Goal: Task Accomplishment & Management: Complete application form

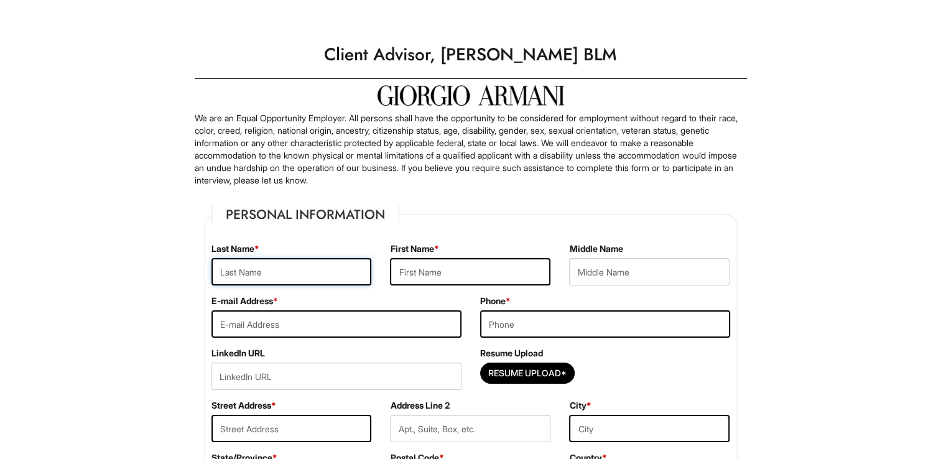
click at [295, 267] on input "text" at bounding box center [291, 271] width 160 height 27
type input "AbdulSalaam"
type input "Zakaria"
type input "[PERSON_NAME]"
type input "[EMAIL_ADDRESS][DOMAIN_NAME]"
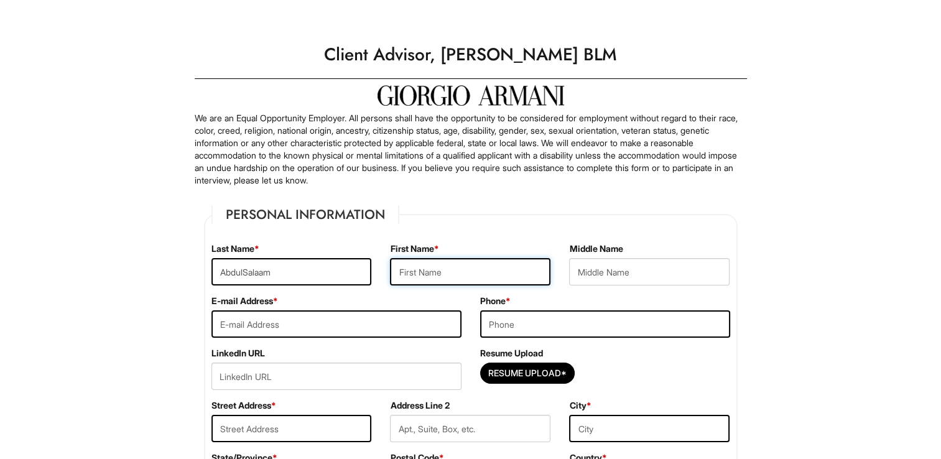
type input "2406785295"
type input "[STREET_ADDRESS]"
type input "Potomac"
select select "MD"
type input "20854"
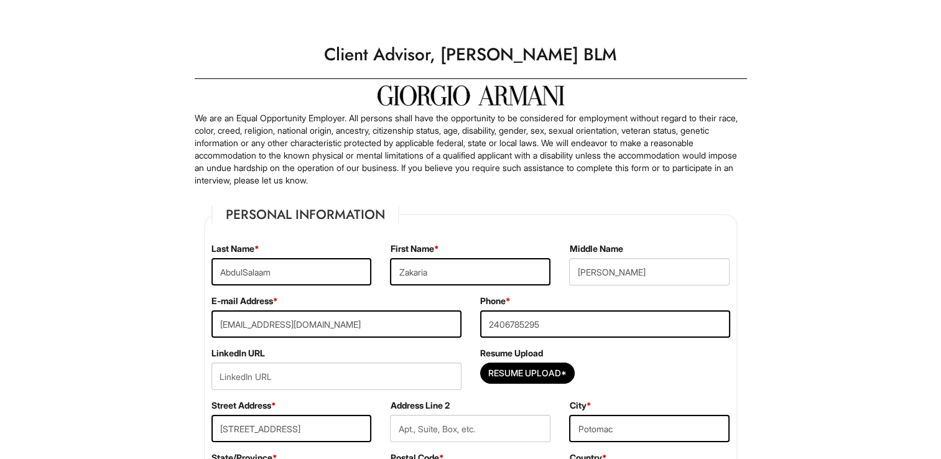
select select "[GEOGRAPHIC_DATA]"
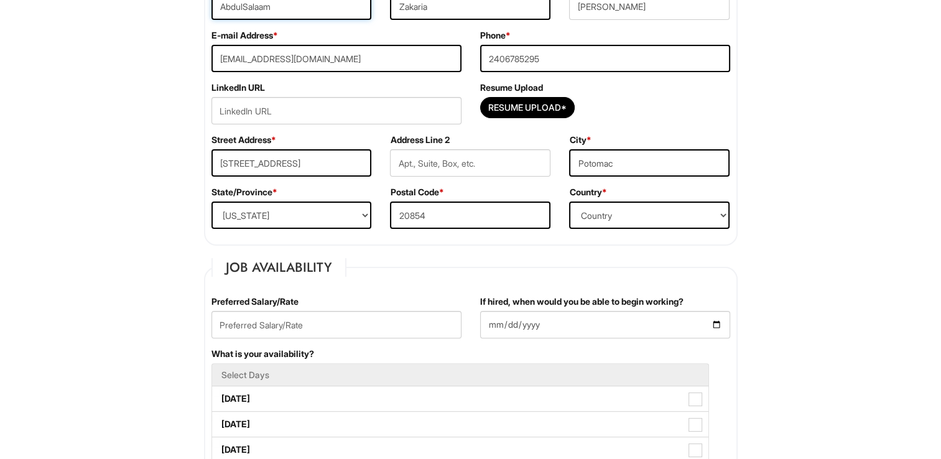
scroll to position [266, 0]
click at [539, 113] on input "Resume Upload*" at bounding box center [527, 107] width 93 height 20
type input "C:\fakepath\Resume (1) (1).pdf"
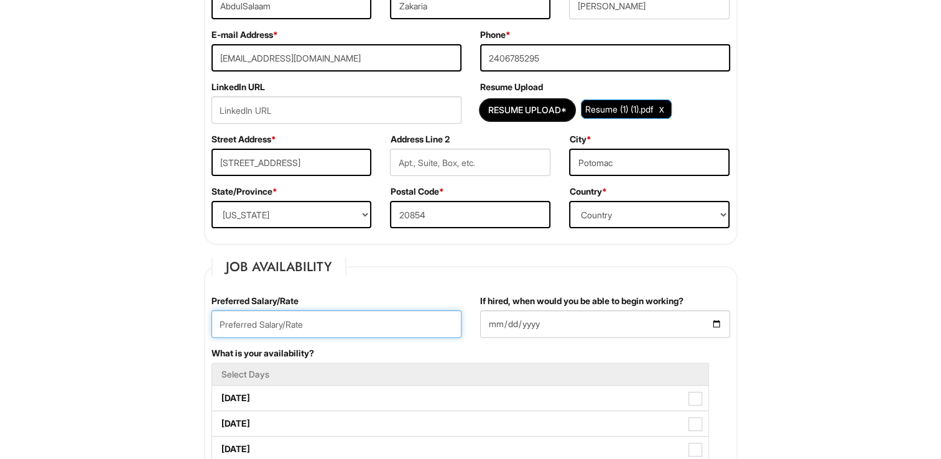
click at [301, 334] on input "text" at bounding box center [336, 323] width 250 height 27
type input "1"
type input "$19/hour"
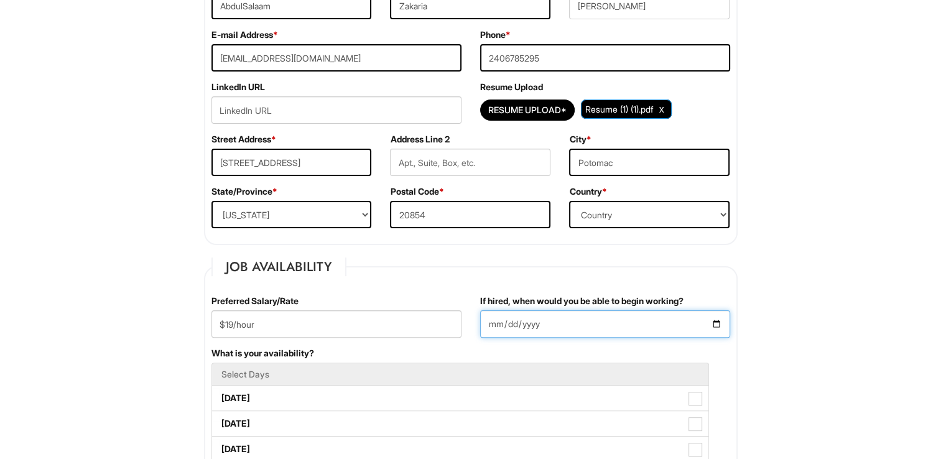
click at [554, 316] on input "If hired, when would you be able to begin working?" at bounding box center [605, 323] width 250 height 27
click at [726, 325] on input "If hired, when would you be able to begin working?" at bounding box center [605, 323] width 250 height 27
click at [711, 323] on input "If hired, when would you be able to begin working?" at bounding box center [605, 323] width 250 height 27
type input "[DATE]"
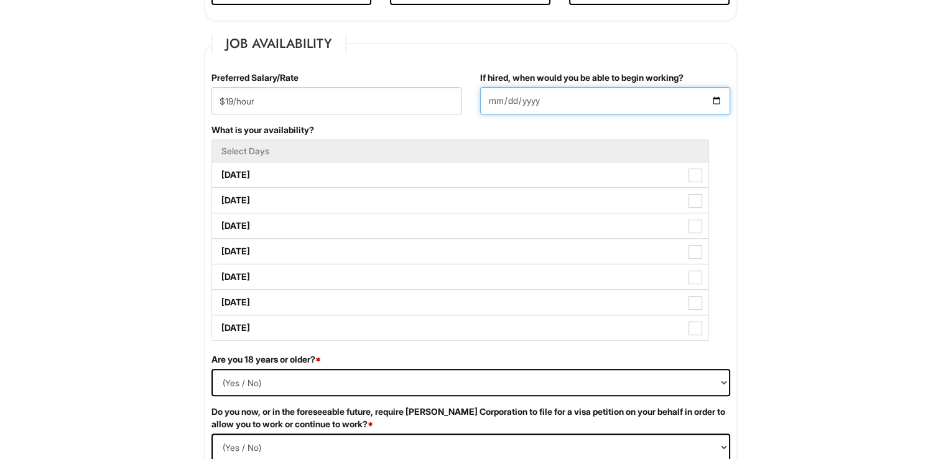
scroll to position [492, 0]
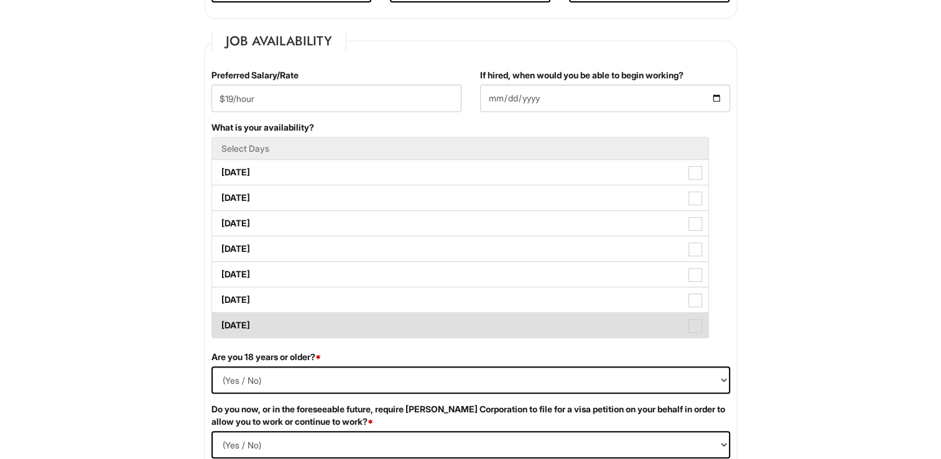
click at [309, 326] on label "[DATE]" at bounding box center [460, 325] width 496 height 25
click at [220, 323] on Available_Sunday "[DATE]" at bounding box center [216, 319] width 8 height 8
checkbox Available_Sunday "true"
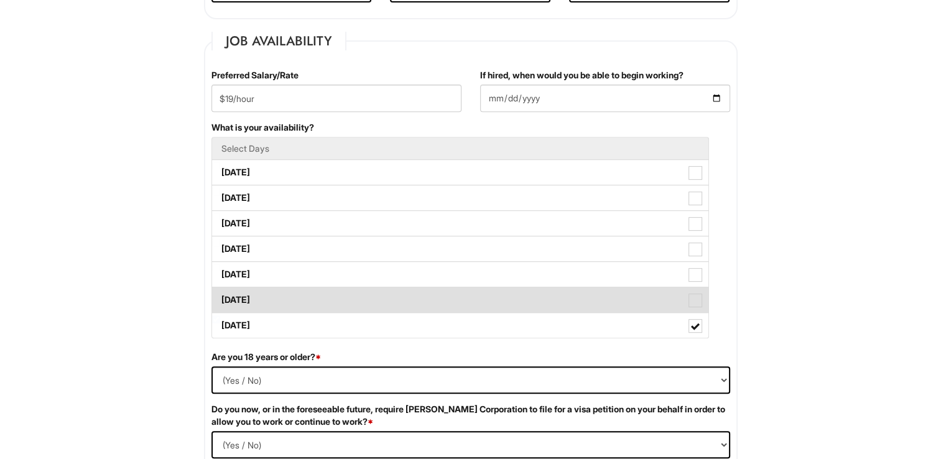
click at [292, 301] on label "[DATE]" at bounding box center [460, 299] width 496 height 25
click at [220, 298] on Available_Saturday "[DATE]" at bounding box center [216, 294] width 8 height 8
checkbox Available_Saturday "true"
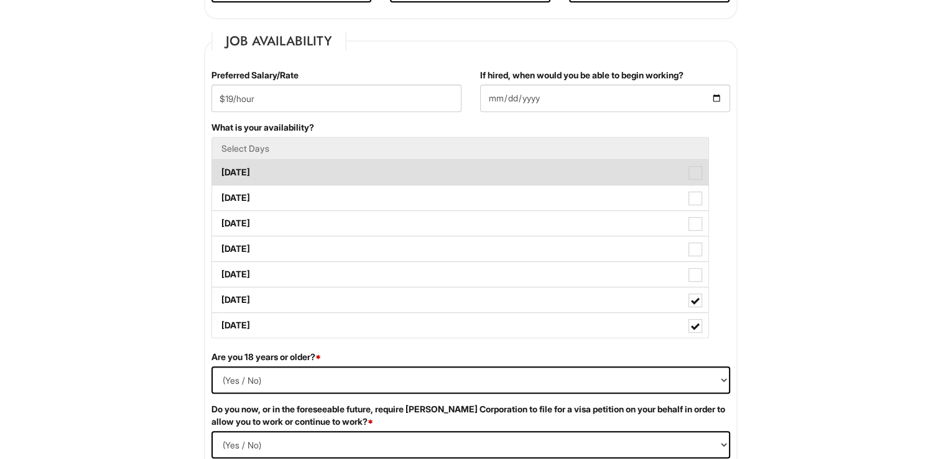
click at [275, 174] on label "[DATE]" at bounding box center [460, 172] width 496 height 25
click at [220, 170] on Available_Monday "[DATE]" at bounding box center [216, 166] width 8 height 8
checkbox Available_Monday "true"
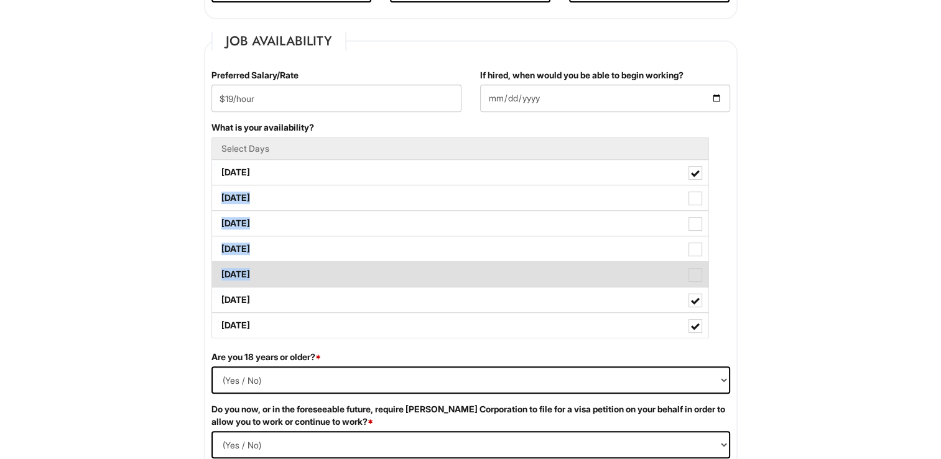
drag, startPoint x: 274, startPoint y: 173, endPoint x: 329, endPoint y: 281, distance: 121.0
click at [329, 281] on ul "Select Days [DATE] [DATE] [DATE] [DATE] [DATE] [DATE] [DATE]" at bounding box center [459, 237] width 497 height 201
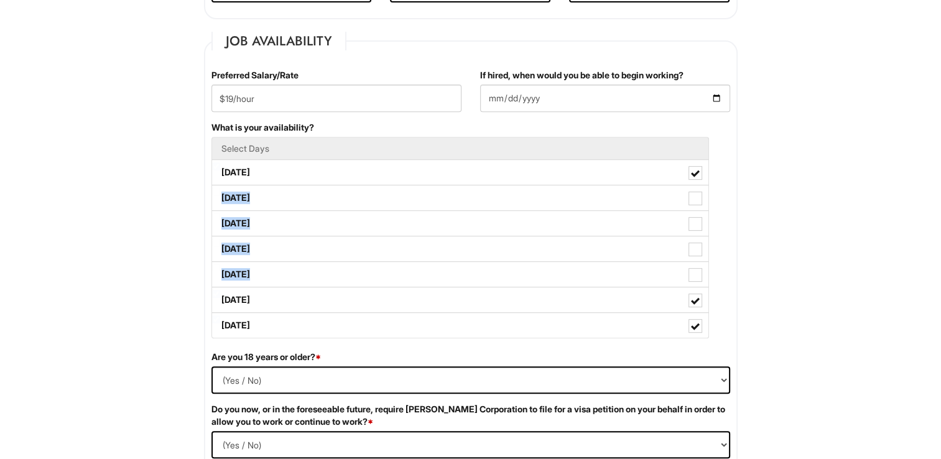
drag, startPoint x: 329, startPoint y: 281, endPoint x: 165, endPoint y: 232, distance: 171.3
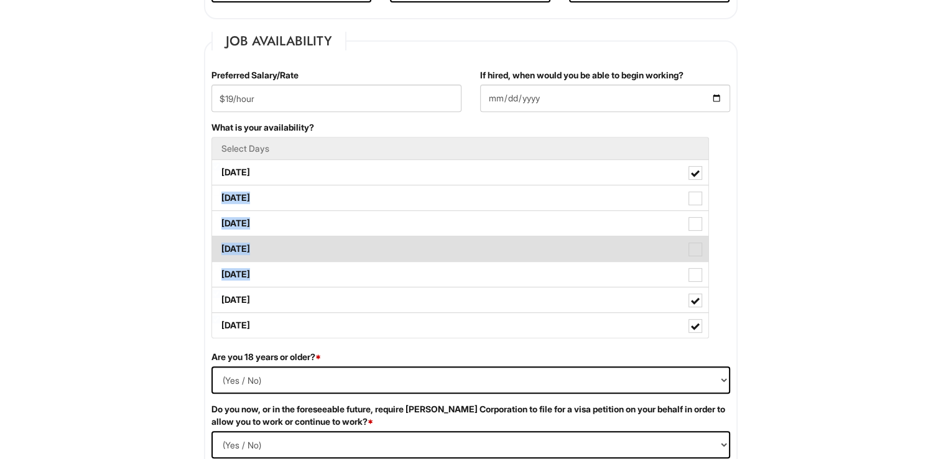
click at [690, 254] on span at bounding box center [695, 249] width 14 height 14
click at [220, 247] on Available_Thursday "[DATE]" at bounding box center [216, 243] width 8 height 8
checkbox Available_Thursday "true"
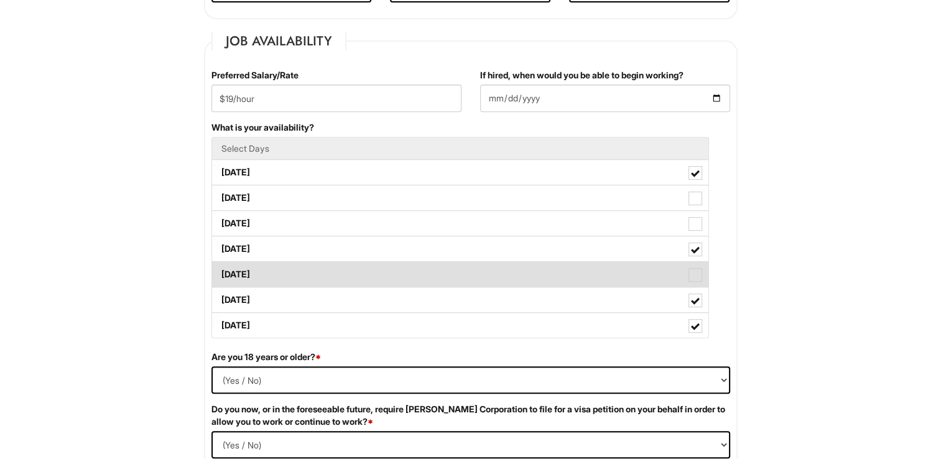
click at [692, 272] on span at bounding box center [695, 275] width 14 height 14
click at [220, 272] on Available_Friday "[DATE]" at bounding box center [216, 268] width 8 height 8
checkbox Available_Friday "true"
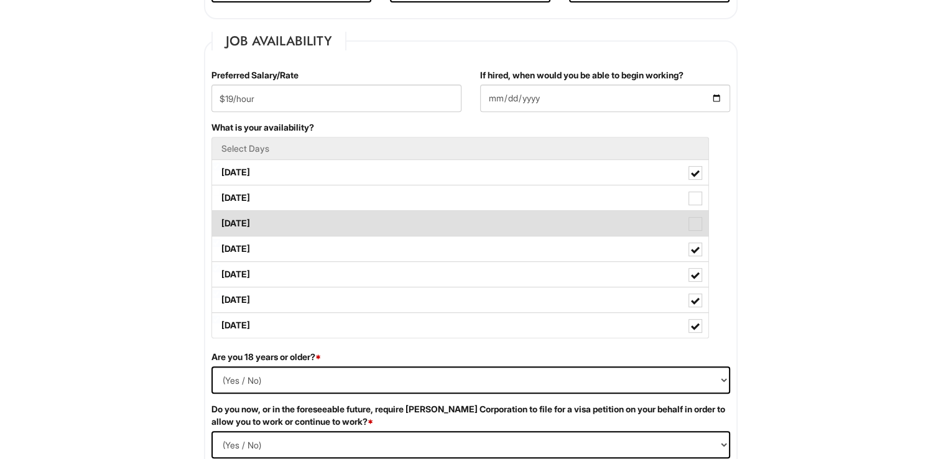
click at [693, 224] on span at bounding box center [695, 224] width 14 height 14
click at [220, 221] on Available_Wednesday "[DATE]" at bounding box center [216, 217] width 8 height 8
checkbox Available_Wednesday "true"
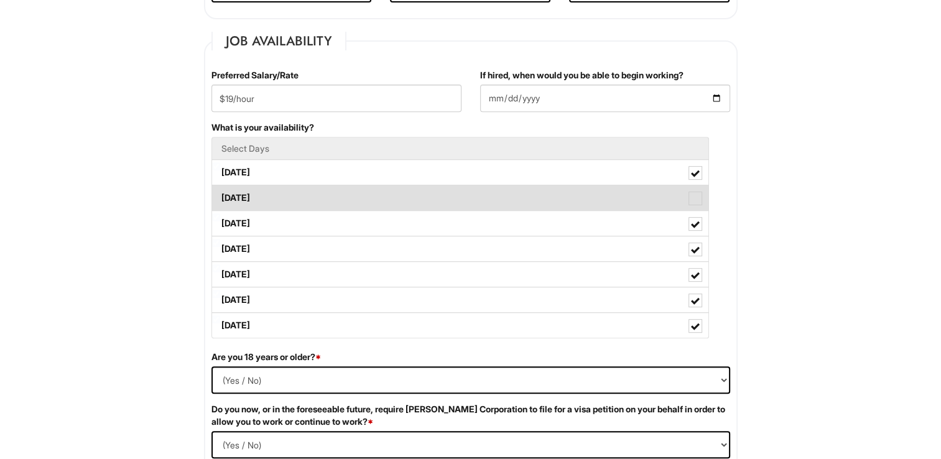
click at [693, 195] on span at bounding box center [695, 199] width 14 height 14
click at [220, 195] on Available_Tuesday "[DATE]" at bounding box center [216, 192] width 8 height 8
checkbox Available_Tuesday "true"
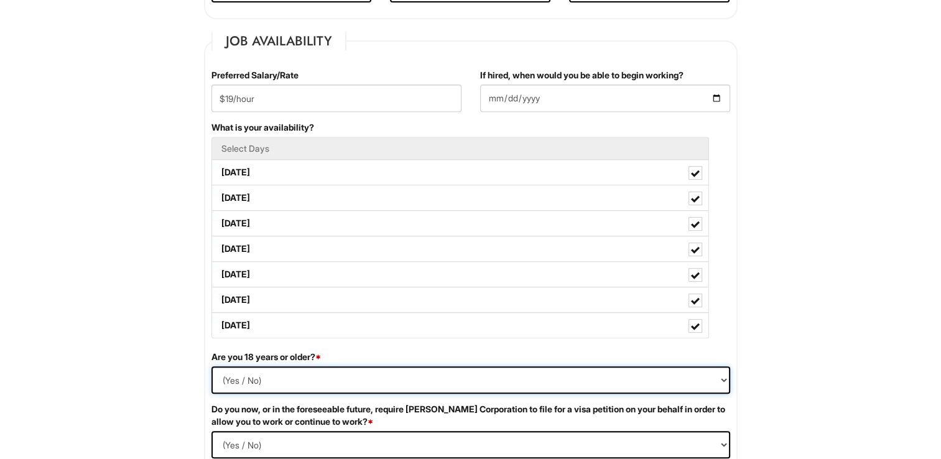
click at [400, 382] on select "(Yes / No) Yes No" at bounding box center [470, 379] width 519 height 27
select select "Yes"
click at [211, 366] on select "(Yes / No) Yes No" at bounding box center [470, 379] width 519 height 27
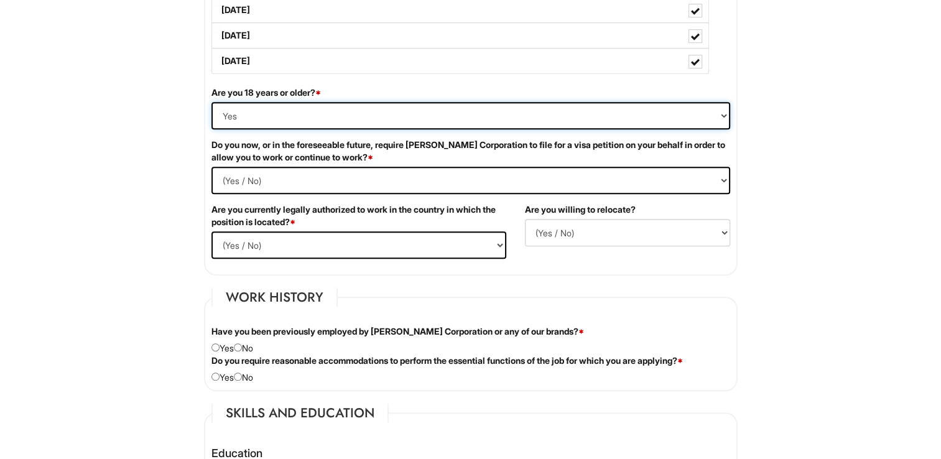
scroll to position [766, 0]
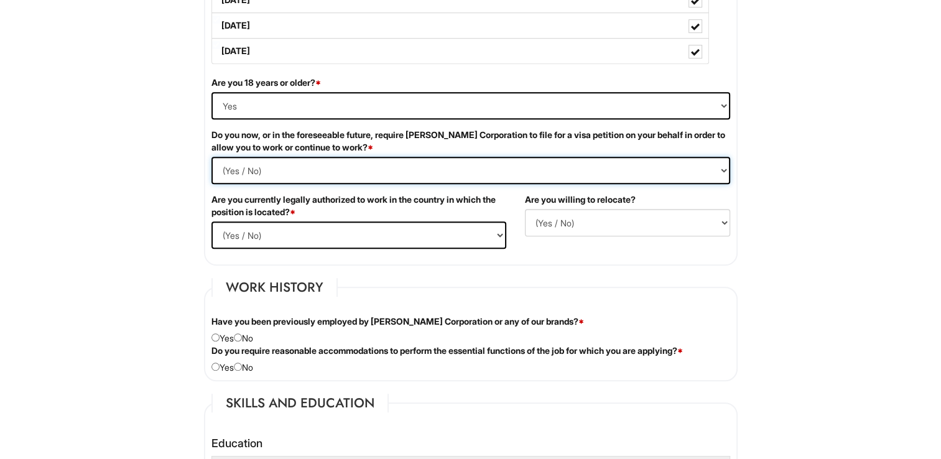
click at [289, 168] on Required "(Yes / No) Yes No" at bounding box center [470, 170] width 519 height 27
select Required "No"
click at [211, 157] on Required "(Yes / No) Yes No" at bounding box center [470, 170] width 519 height 27
click at [283, 233] on select "(Yes / No) Yes No" at bounding box center [358, 234] width 295 height 27
select select "Yes"
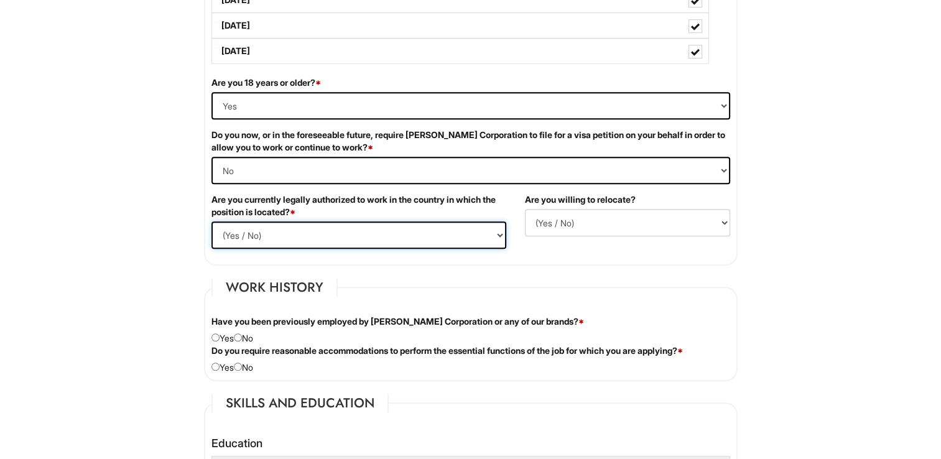
click at [211, 221] on select "(Yes / No) Yes No" at bounding box center [358, 234] width 295 height 27
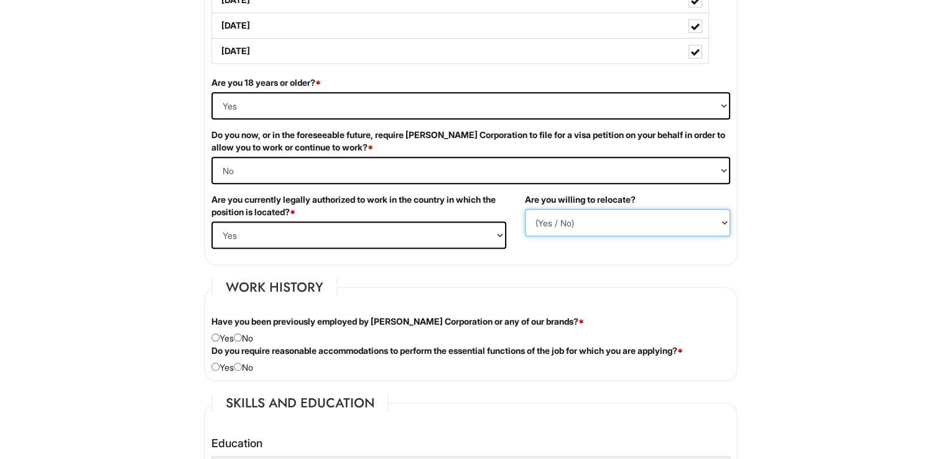
click at [542, 216] on select "(Yes / No) No Yes" at bounding box center [627, 222] width 205 height 27
select select "N"
click at [525, 209] on select "(Yes / No) No Yes" at bounding box center [627, 222] width 205 height 27
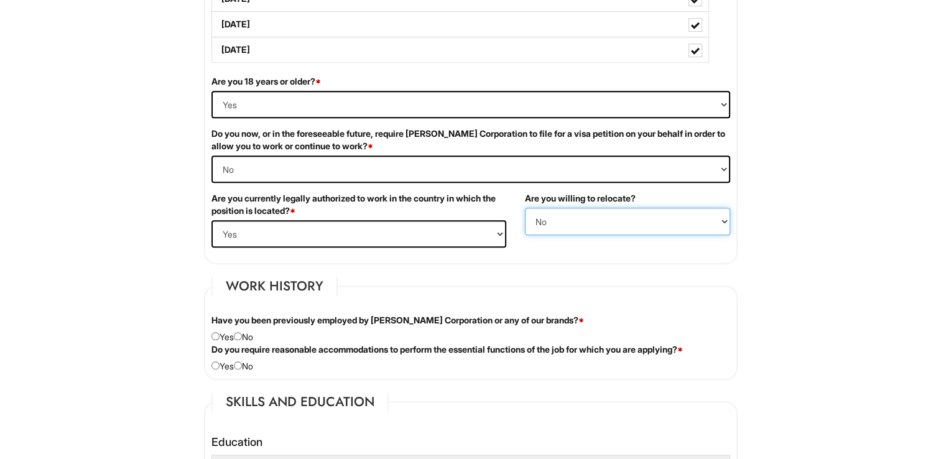
click at [567, 210] on select "(Yes / No) No Yes" at bounding box center [627, 221] width 205 height 27
click at [525, 208] on select "(Yes / No) No Yes" at bounding box center [627, 221] width 205 height 27
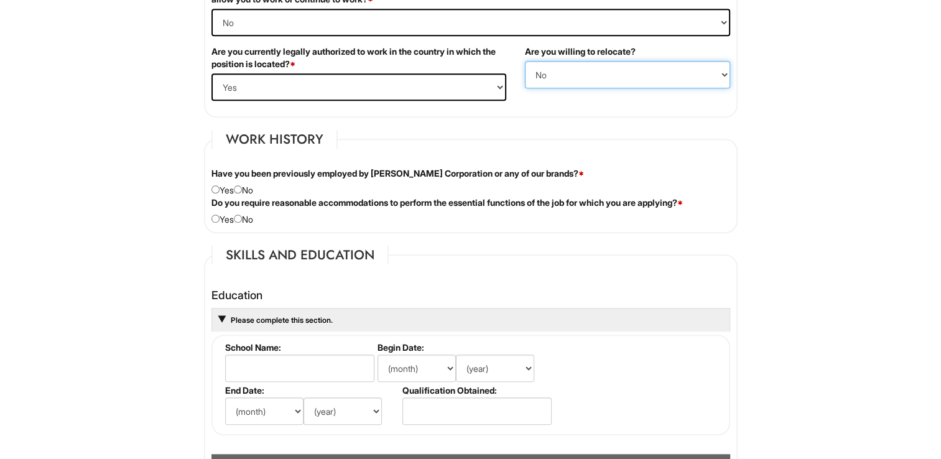
scroll to position [925, 0]
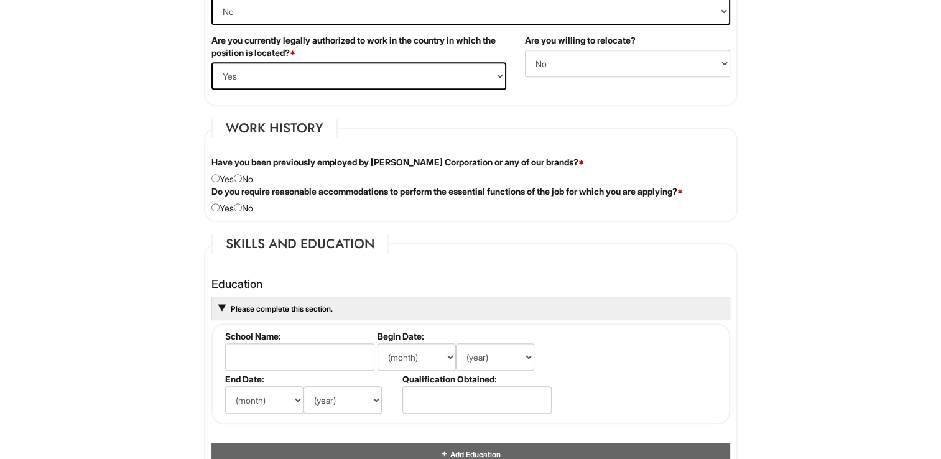
click at [256, 177] on div "Have you been previously employed by [PERSON_NAME] Corporation or any of our br…" at bounding box center [470, 170] width 537 height 29
click at [242, 176] on input "radio" at bounding box center [238, 178] width 8 height 8
radio input "true"
click at [255, 203] on div "Do you require reasonable accommodations to perform the essential functions of …" at bounding box center [470, 199] width 537 height 29
click at [247, 203] on div "Do you require reasonable accommodations to perform the essential functions of …" at bounding box center [470, 199] width 537 height 29
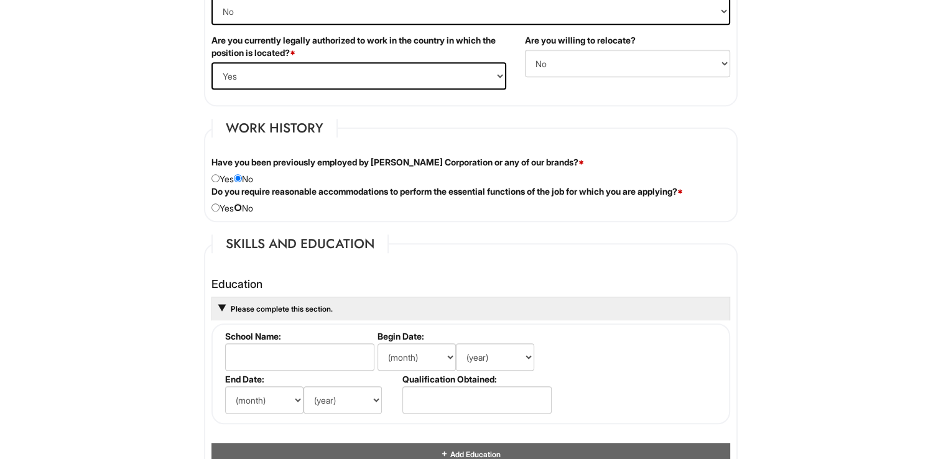
click at [242, 205] on input "radio" at bounding box center [238, 207] width 8 height 8
radio input "true"
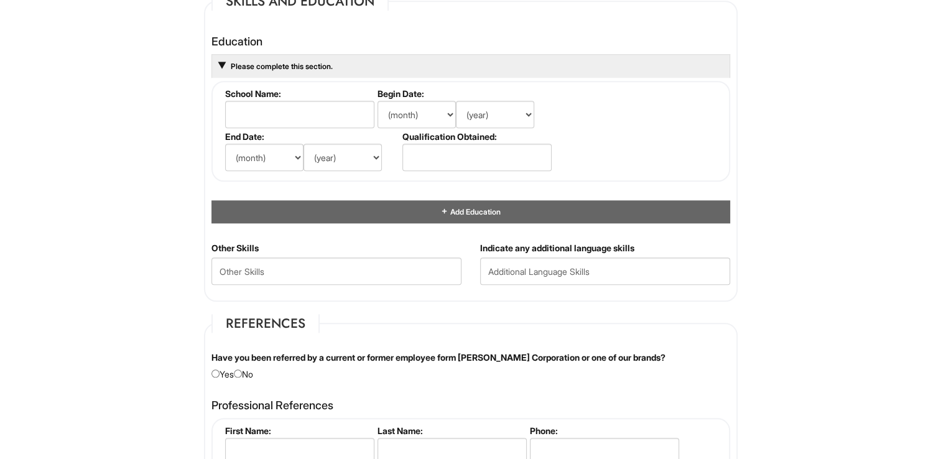
scroll to position [1169, 0]
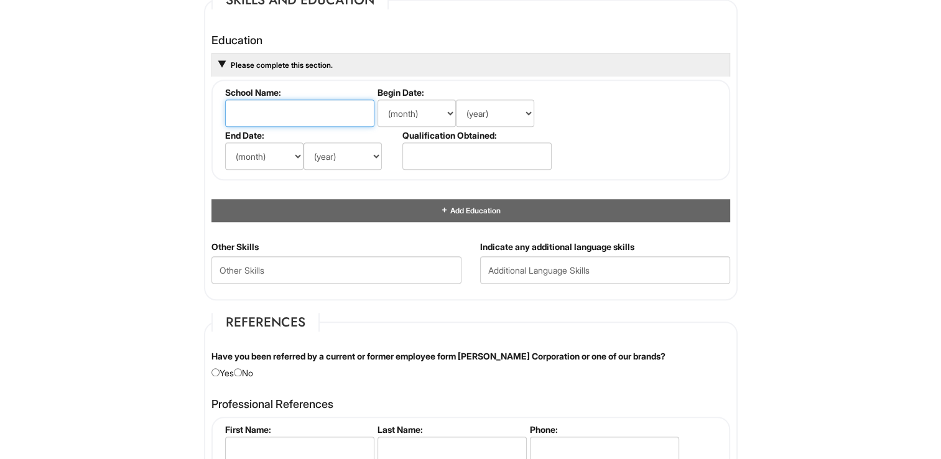
click at [272, 100] on input "text" at bounding box center [299, 112] width 149 height 27
type input "[PERSON_NAME]"
click at [427, 99] on select "(month) Jan Feb Mar Apr May Jun [DATE] Aug Sep Oct Nov Dec" at bounding box center [416, 112] width 78 height 27
click at [377, 99] on select "(month) Jan Feb Mar Apr May Jun [DATE] Aug Sep Oct Nov Dec" at bounding box center [416, 112] width 78 height 27
click at [422, 116] on select "(month) Jan Feb Mar Apr May Jun [DATE] Aug Sep Oct Nov Dec" at bounding box center [416, 112] width 78 height 27
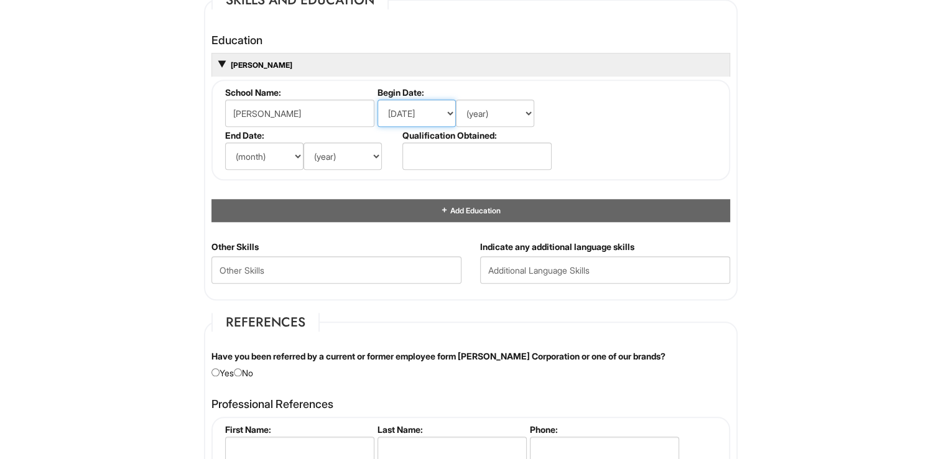
select select "8"
click at [377, 99] on select "(month) Jan Feb Mar Apr May Jun [DATE] Aug Sep Oct Nov Dec" at bounding box center [416, 112] width 78 height 27
click at [505, 108] on select "(year) 2029 2028 2027 2026 2025 2024 2023 2022 2021 2020 2019 2018 2017 2016 20…" at bounding box center [495, 112] width 78 height 27
select select "2024"
click at [456, 99] on select "(year) 2029 2028 2027 2026 2025 2024 2023 2022 2021 2020 2019 2018 2017 2016 20…" at bounding box center [495, 112] width 78 height 27
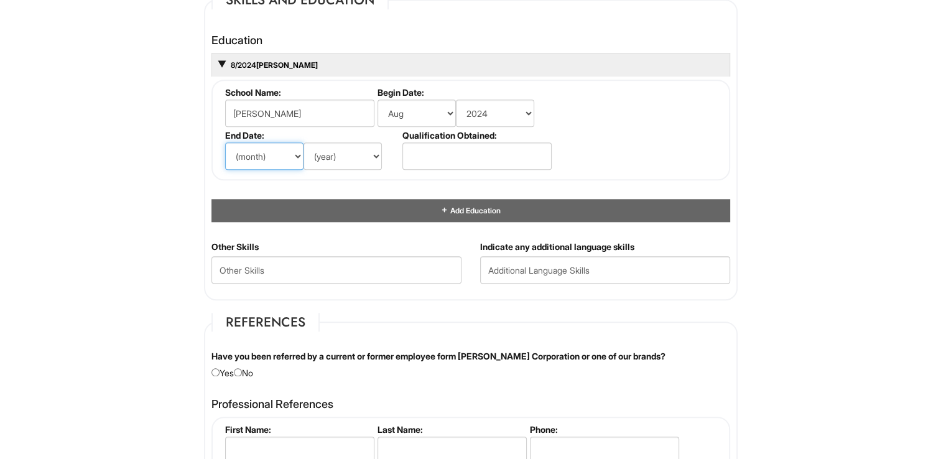
click at [280, 149] on select "(month) Jan Feb Mar Apr May Jun [DATE] Aug Sep Oct Nov Dec" at bounding box center [264, 155] width 78 height 27
click at [441, 111] on select "(month) Jan Feb Mar Apr May Jun [DATE] Aug Sep Oct Nov Dec" at bounding box center [416, 112] width 78 height 27
select select "9"
click at [377, 99] on select "(month) Jan Feb Mar Apr May Jun [DATE] Aug Sep Oct Nov Dec" at bounding box center [416, 112] width 78 height 27
click at [487, 91] on label "Begin Date:" at bounding box center [463, 92] width 172 height 11
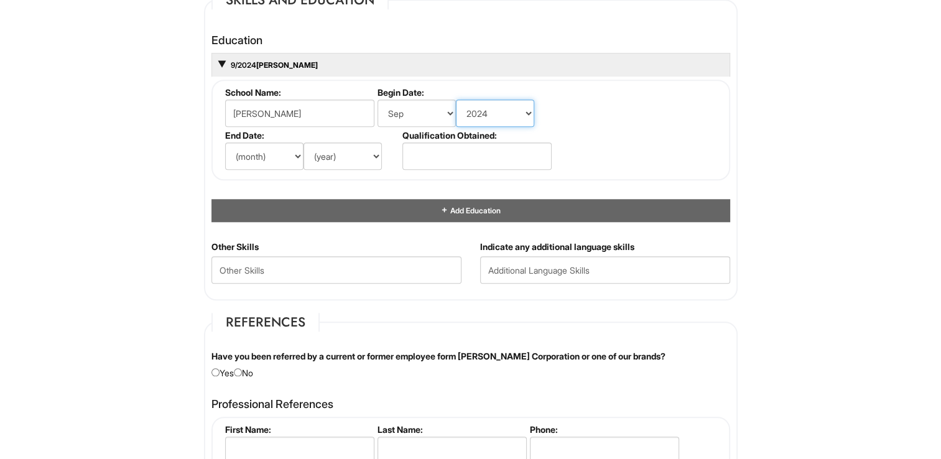
click at [490, 108] on select "(year) 2029 2028 2027 2026 2025 2024 2023 2022 2021 2020 2019 2018 2017 2016 20…" at bounding box center [495, 112] width 78 height 27
click at [456, 99] on select "(year) 2029 2028 2027 2026 2025 2024 2023 2022 2021 2020 2019 2018 2017 2016 20…" at bounding box center [495, 112] width 78 height 27
click at [275, 150] on select "(month) Jan Feb Mar Apr May Jun [DATE] Aug Sep Oct Nov Dec" at bounding box center [264, 155] width 78 height 27
click at [354, 175] on fieldset "School Name: [PERSON_NAME] Begin Date: (month) Jan Feb Mar Apr May Jun [DATE] A…" at bounding box center [470, 130] width 519 height 101
click at [282, 154] on select "(month) Jan Feb Mar Apr May Jun [DATE] Aug Sep Oct Nov Dec" at bounding box center [264, 155] width 78 height 27
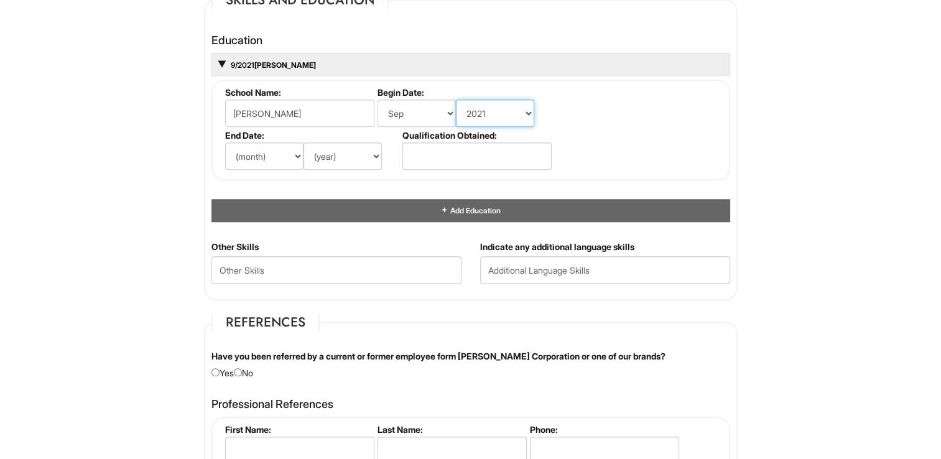
click at [517, 119] on select "(year) 2029 2028 2027 2026 2025 2024 2023 2022 2021 2020 2019 2018 2017 2016 20…" at bounding box center [495, 112] width 78 height 27
select select "2020"
click at [456, 99] on select "(year) 2029 2028 2027 2026 2025 2024 2023 2022 2021 2020 2019 2018 2017 2016 20…" at bounding box center [495, 112] width 78 height 27
click at [360, 157] on select "(year) 2029 2028 2027 2026 2025 2024 2023 2022 2021 2020 2019 2018 2017 2016 20…" at bounding box center [342, 155] width 78 height 27
select select "2024"
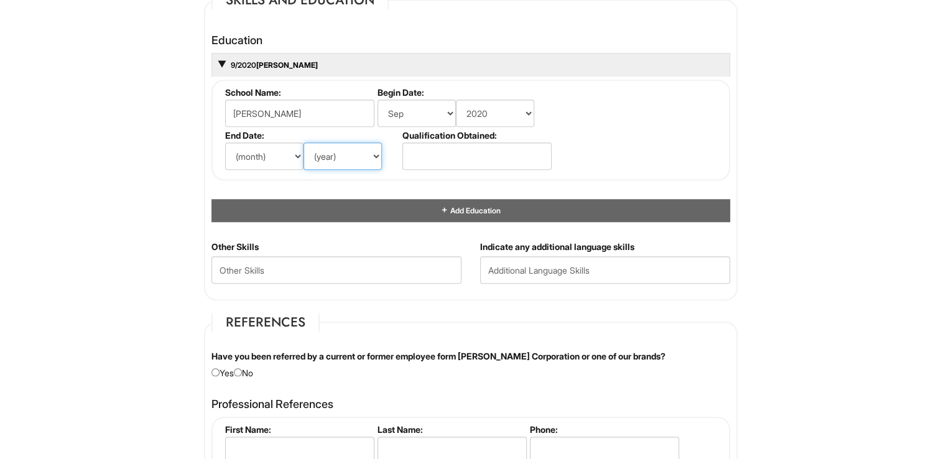
click at [303, 142] on select "(year) 2029 2028 2027 2026 2025 2024 2023 2022 2021 2020 2019 2018 2017 2016 20…" at bounding box center [342, 155] width 78 height 27
click at [283, 175] on fieldset "School Name: [PERSON_NAME] Begin Date: (month) Jan Feb Mar Apr May Jun [DATE] A…" at bounding box center [470, 130] width 519 height 101
click at [280, 153] on select "(month) Jan Feb Mar Apr May Jun [DATE] Aug Sep Oct Nov Dec" at bounding box center [264, 155] width 78 height 27
select select "8"
click at [225, 142] on select "(month) Jan Feb Mar Apr May Jun [DATE] Aug Sep Oct Nov Dec" at bounding box center [264, 155] width 78 height 27
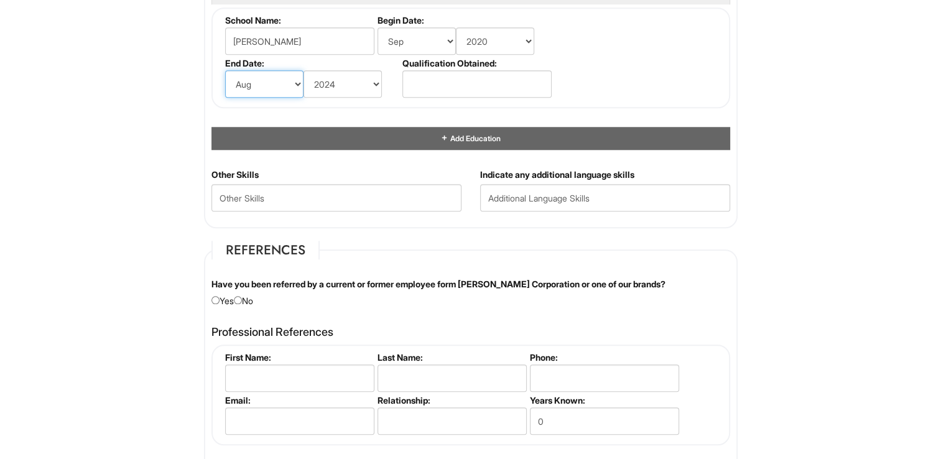
scroll to position [1241, 0]
click at [254, 294] on div "Have you been referred by a current or former employee form [PERSON_NAME] Corpo…" at bounding box center [470, 292] width 537 height 29
click at [242, 296] on input "radio" at bounding box center [238, 300] width 8 height 8
radio input "true"
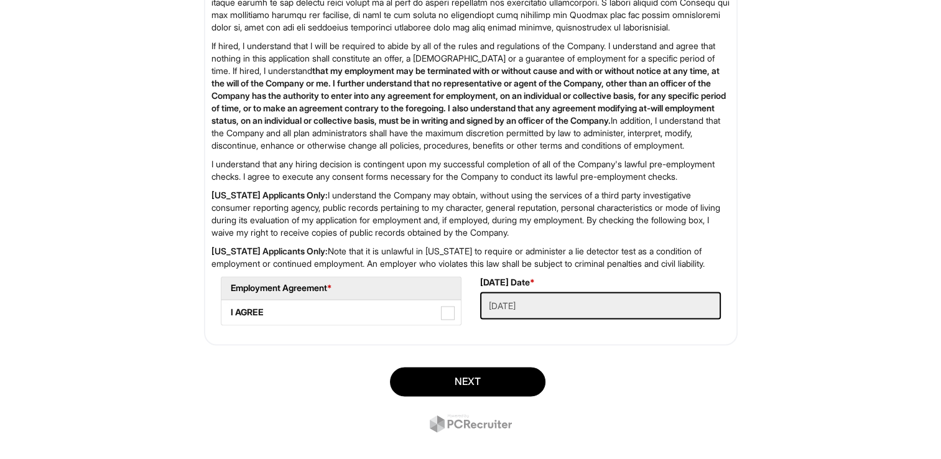
scroll to position [1947, 0]
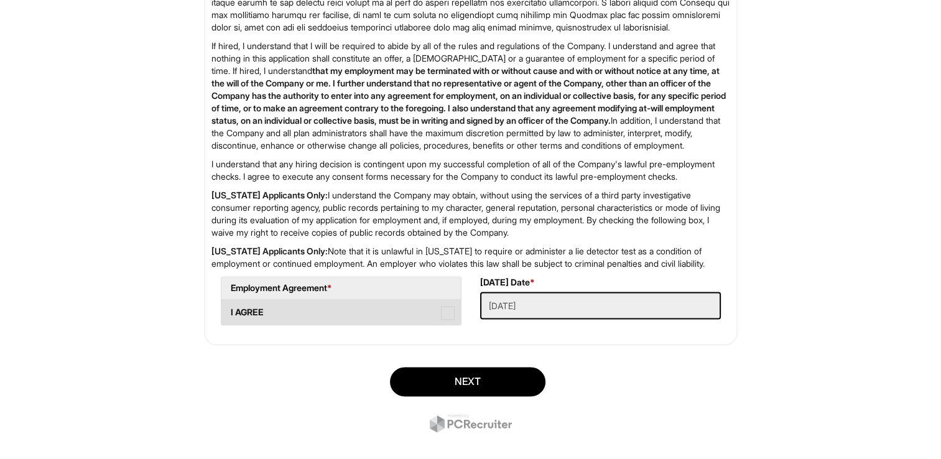
click at [448, 320] on span at bounding box center [448, 313] width 14 height 14
click at [229, 310] on AGREE "I AGREE" at bounding box center [225, 306] width 8 height 8
checkbox AGREE "true"
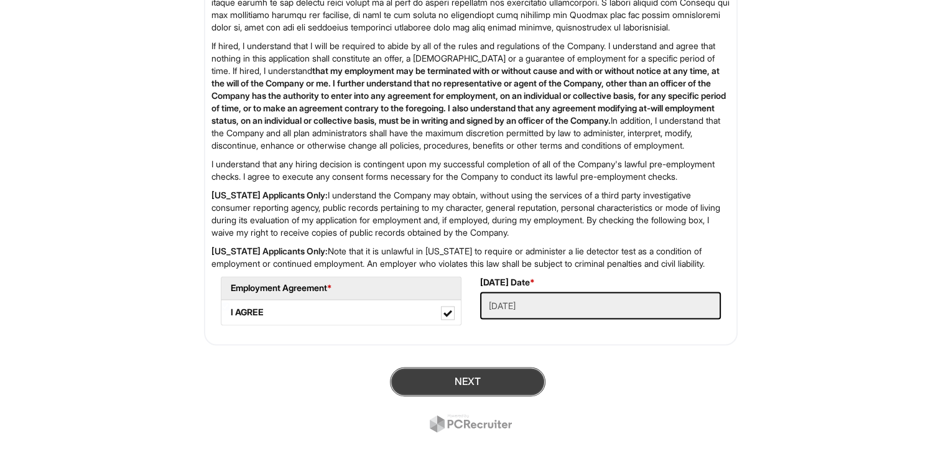
click at [467, 396] on button "Next" at bounding box center [467, 381] width 155 height 29
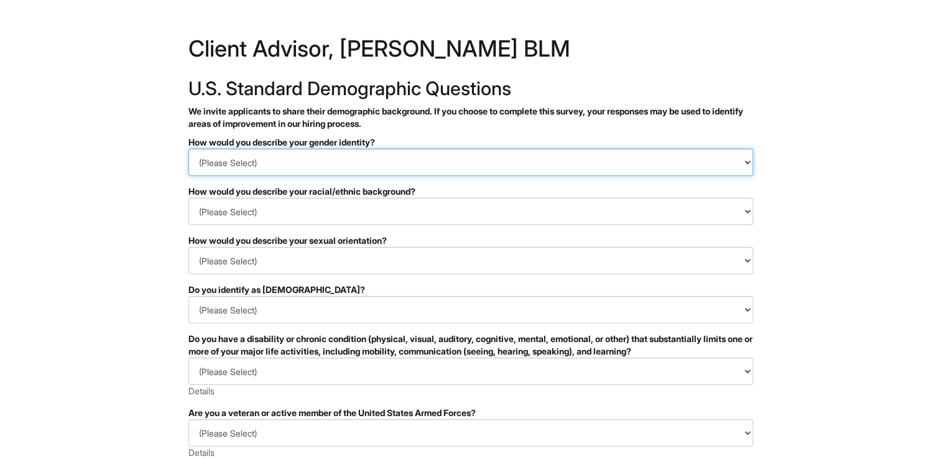
click at [362, 168] on select "(Please Select) Man Woman Non-binary I prefer to self-describe I don't wish to …" at bounding box center [470, 162] width 565 height 27
select select "Man"
click at [188, 149] on select "(Please Select) Man Woman Non-binary I prefer to self-describe I don't wish to …" at bounding box center [470, 162] width 565 height 27
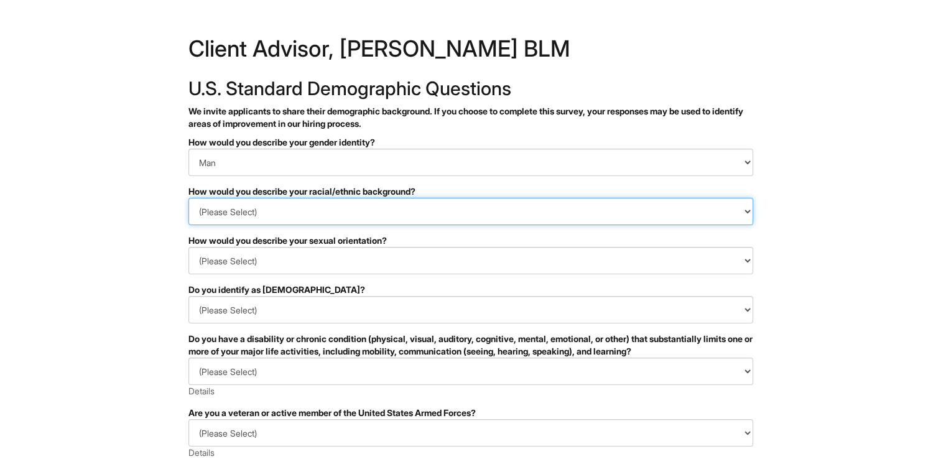
click at [298, 203] on select "(Please Select) Black or of African descent East Asian Hispanic, Latinx or of S…" at bounding box center [470, 211] width 565 height 27
select select "Black or of African descent"
click at [188, 198] on select "(Please Select) Black or of African descent East Asian Hispanic, Latinx or of S…" at bounding box center [470, 211] width 565 height 27
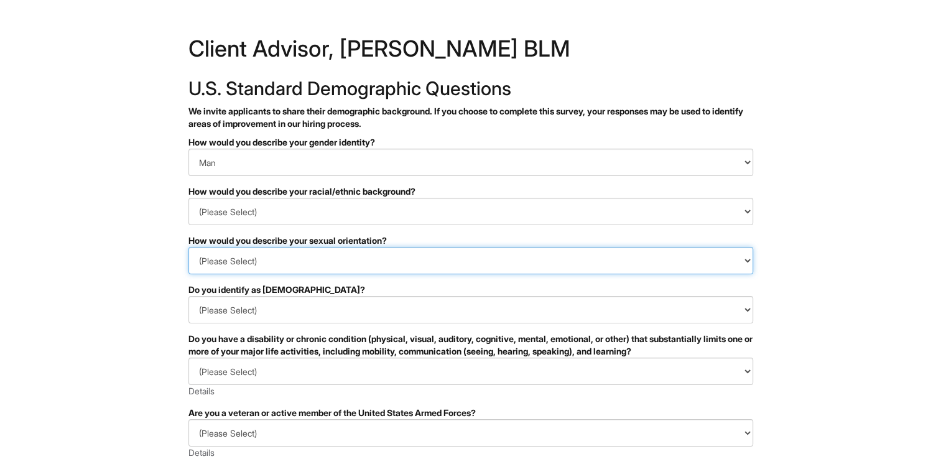
click at [298, 257] on select "(Please Select) Asexual Bisexual and/or pansexual Gay Heterosexual Lesbian Quee…" at bounding box center [470, 260] width 565 height 27
select select "Heterosexual"
click at [188, 247] on select "(Please Select) Asexual Bisexual and/or pansexual Gay Heterosexual Lesbian Quee…" at bounding box center [470, 260] width 565 height 27
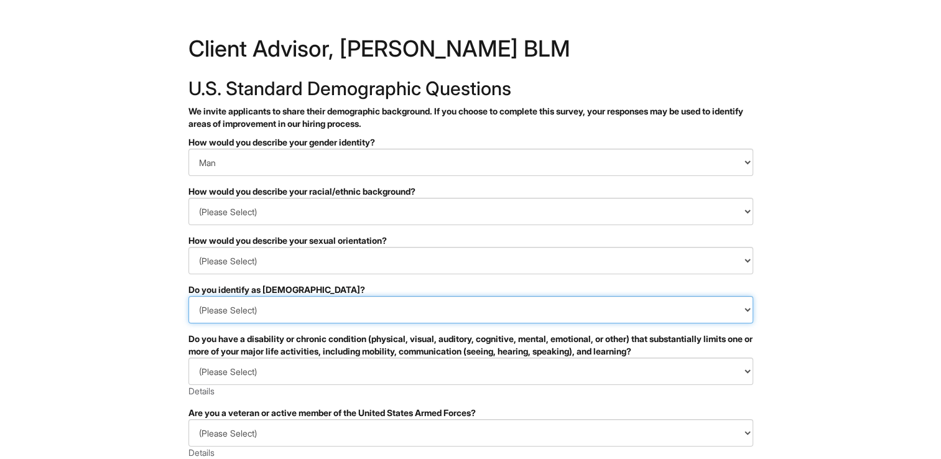
click at [290, 302] on select "(Please Select) Yes No I prefer to self-describe I don't wish to answer" at bounding box center [470, 309] width 565 height 27
select select "No"
click at [188, 296] on select "(Please Select) Yes No I prefer to self-describe I don't wish to answer" at bounding box center [470, 309] width 565 height 27
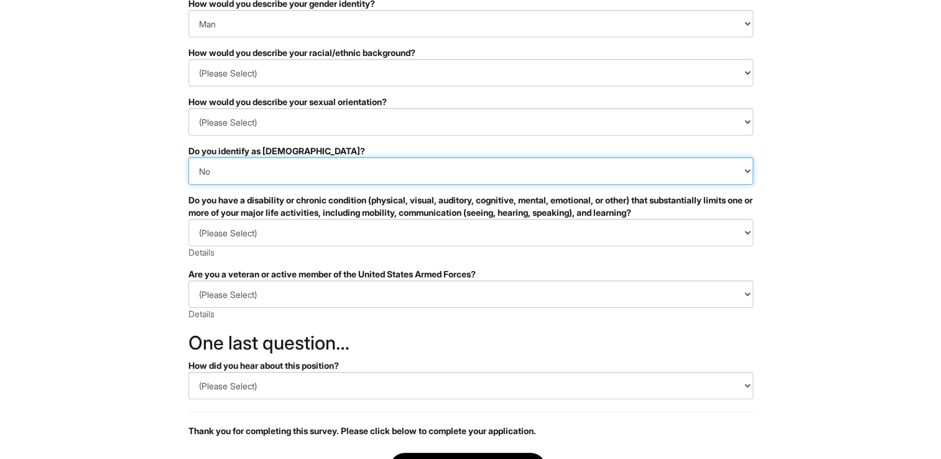
scroll to position [139, 0]
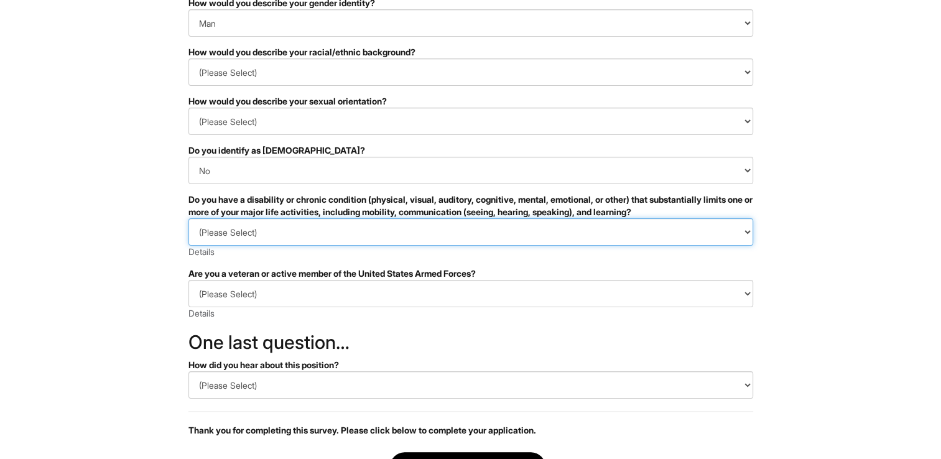
click at [311, 231] on select "(Please Select) YES, I HAVE A DISABILITY (or previously had a disability) NO, I…" at bounding box center [470, 231] width 565 height 27
select select "NO, I DON'T HAVE A DISABILITY"
click at [188, 218] on select "(Please Select) YES, I HAVE A DISABILITY (or previously had a disability) NO, I…" at bounding box center [470, 231] width 565 height 27
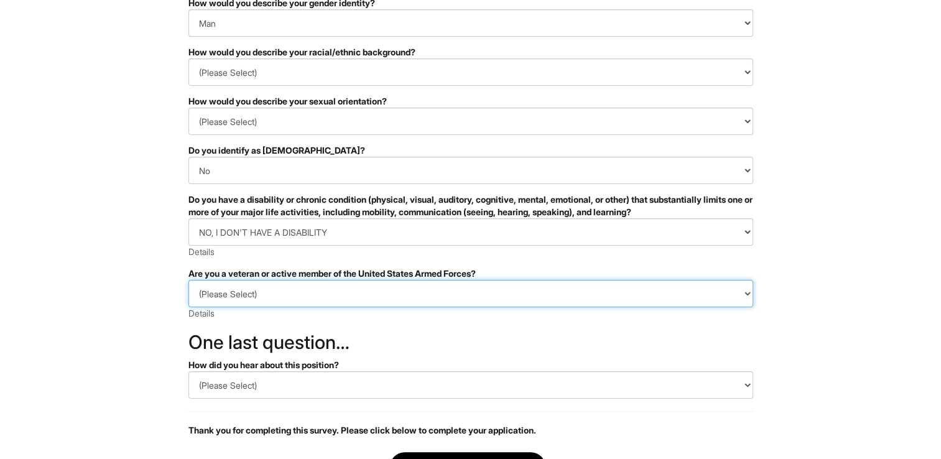
click at [328, 300] on select "(Please Select) I IDENTIFY AS ONE OR MORE OF THE CLASSIFICATIONS OF PROTECTED V…" at bounding box center [470, 293] width 565 height 27
select select "I AM NOT A PROTECTED VETERAN"
click at [188, 280] on select "(Please Select) I IDENTIFY AS ONE OR MORE OF THE CLASSIFICATIONS OF PROTECTED V…" at bounding box center [470, 293] width 565 height 27
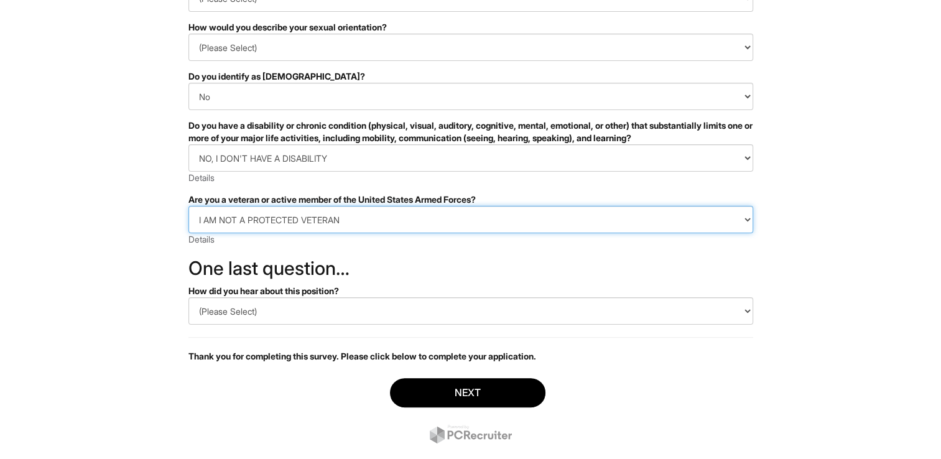
scroll to position [241, 0]
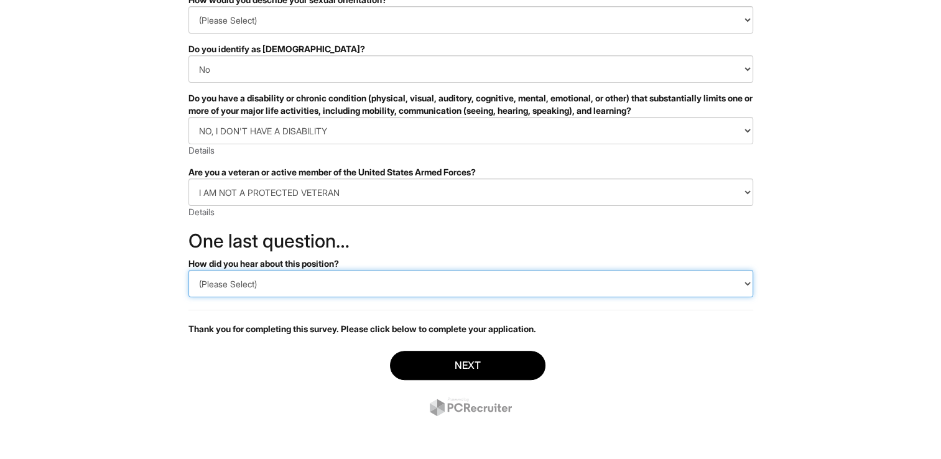
click at [340, 290] on select "(Please Select) CareerBuilder Indeed LinkedIn Monster Referral Other" at bounding box center [470, 283] width 565 height 27
select select "LinkedIn"
click at [188, 270] on select "(Please Select) CareerBuilder Indeed LinkedIn Monster Referral Other" at bounding box center [470, 283] width 565 height 27
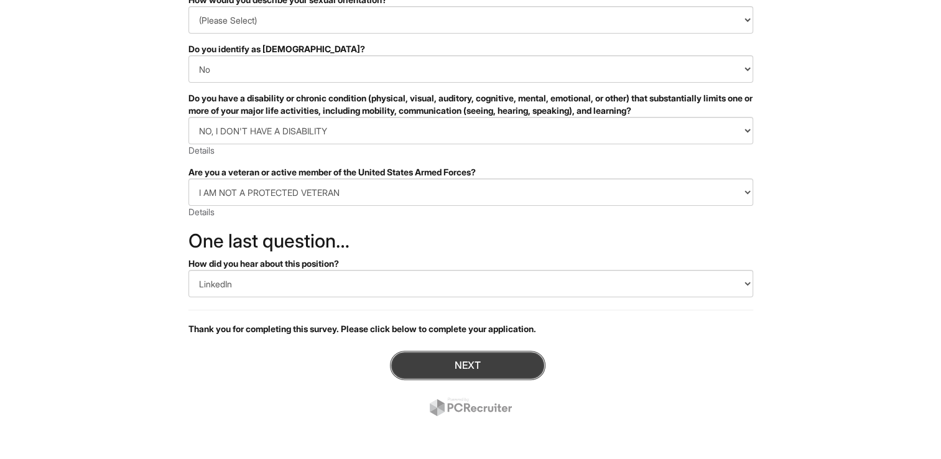
click at [460, 366] on button "Next" at bounding box center [467, 365] width 155 height 29
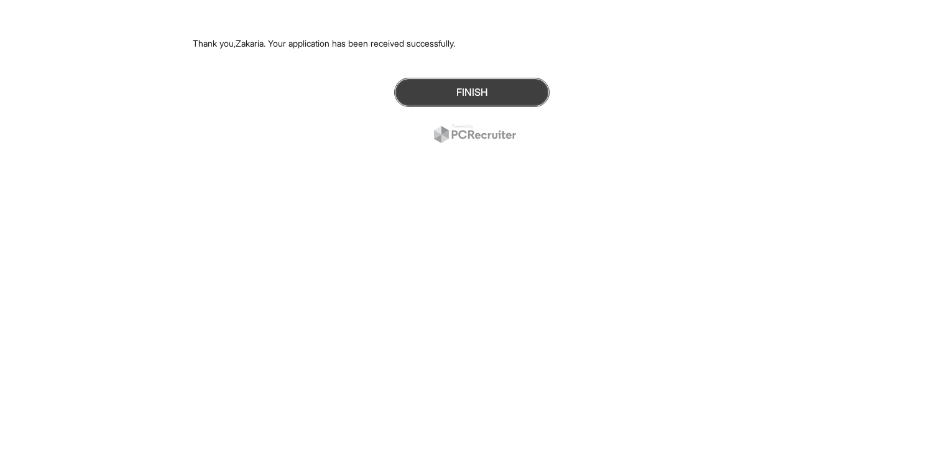
click at [465, 96] on button "Finish" at bounding box center [471, 92] width 155 height 29
